Goal: Communication & Community: Answer question/provide support

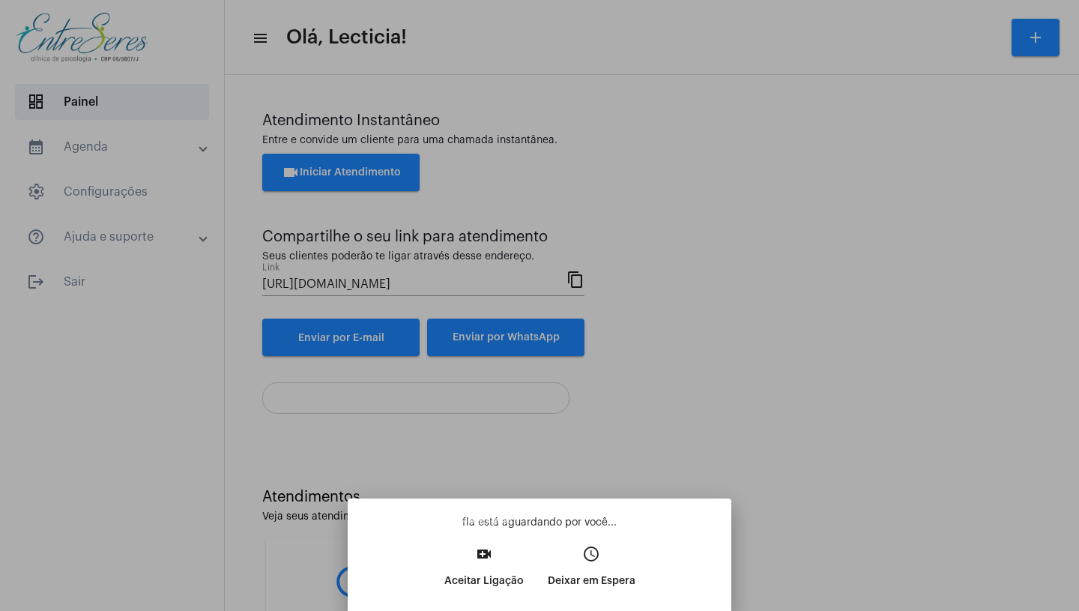
click at [461, 581] on p "Aceitar Ligação" at bounding box center [483, 580] width 79 height 27
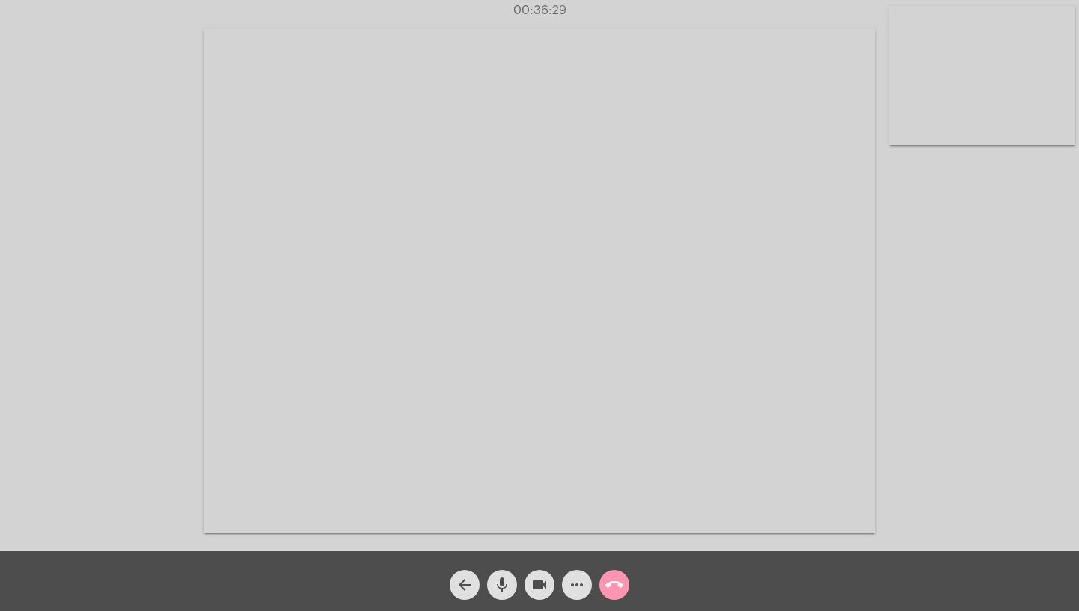
click at [257, 353] on video at bounding box center [539, 280] width 671 height 503
click at [257, 353] on video at bounding box center [273, 278] width 517 height 387
click at [257, 353] on video at bounding box center [539, 280] width 671 height 503
click at [258, 348] on video at bounding box center [273, 278] width 517 height 387
click at [611, 583] on mat-icon "call_end" at bounding box center [614, 584] width 18 height 18
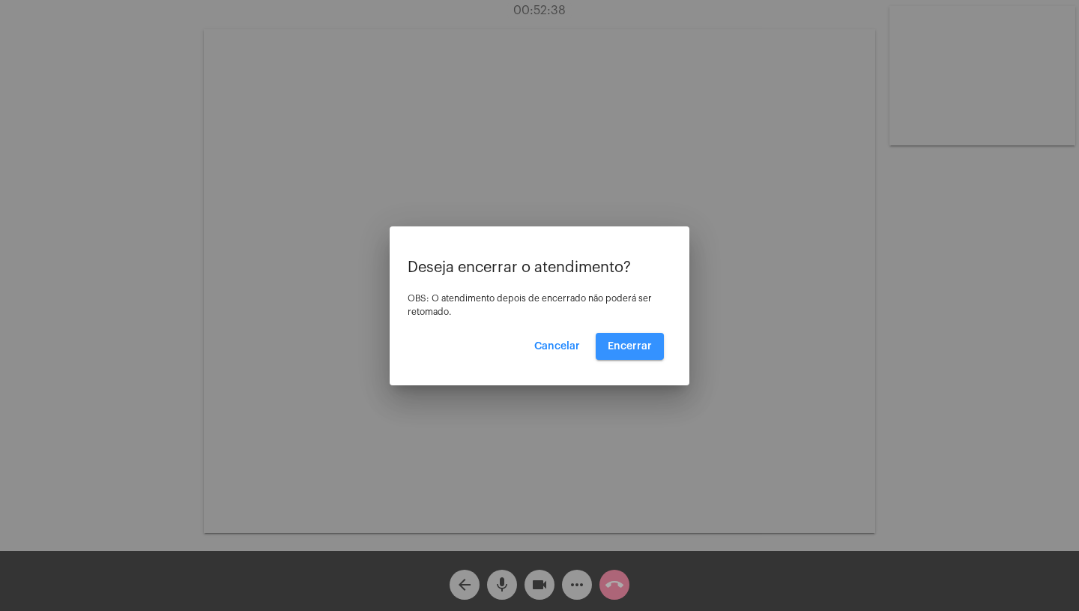
click at [630, 348] on span "Encerrar" at bounding box center [630, 346] width 44 height 10
